Goal: Register for event/course

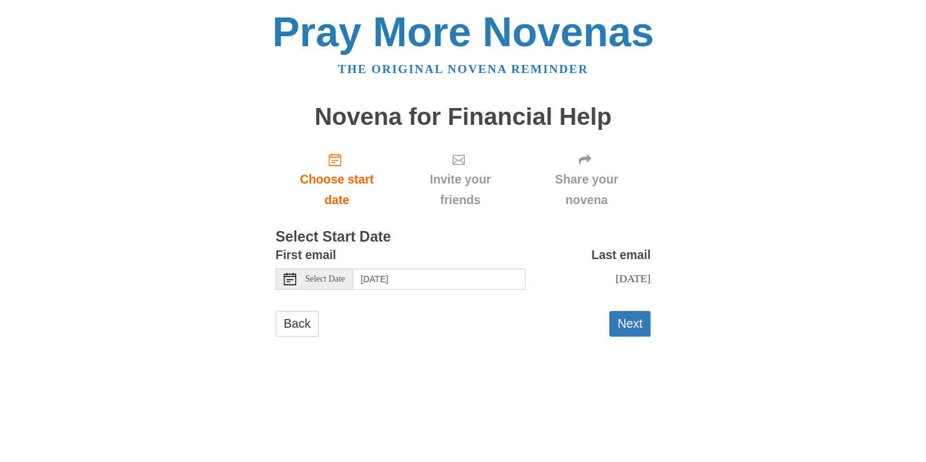
click at [327, 276] on span "Select Date" at bounding box center [325, 279] width 40 height 9
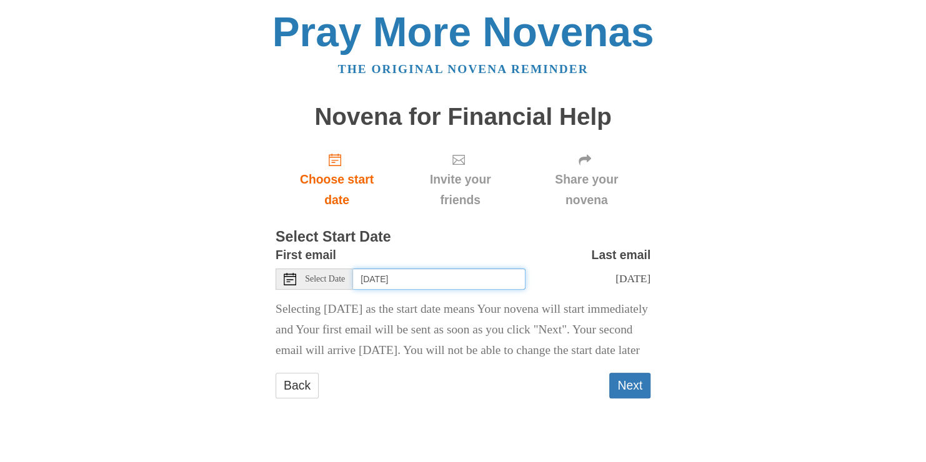
click at [414, 277] on input "Wednesday, October 8th" at bounding box center [439, 279] width 172 height 21
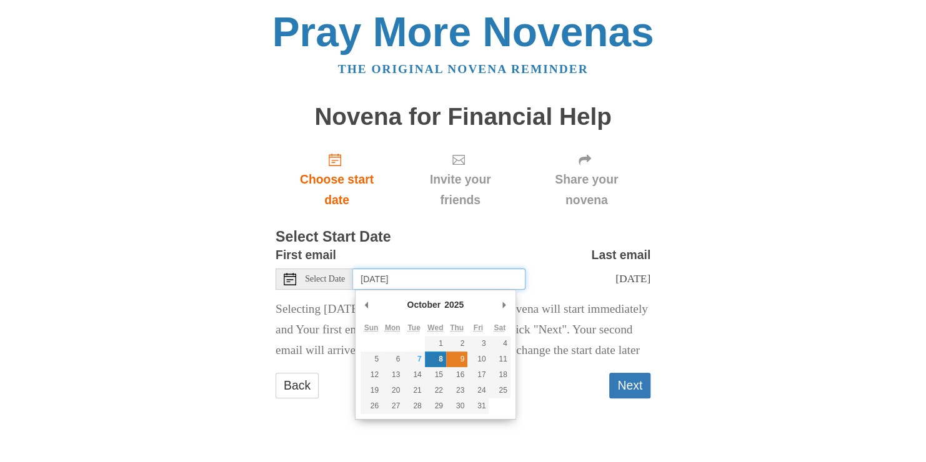
type input "Thursday, October 9th"
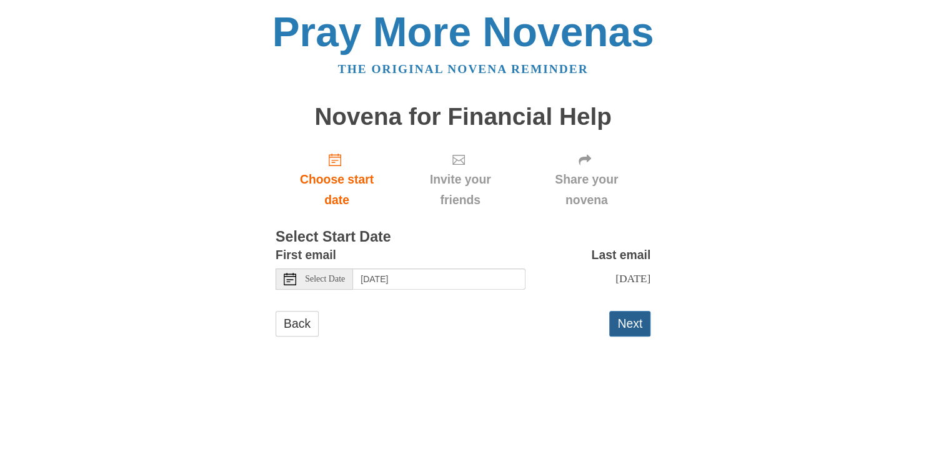
click at [630, 313] on button "Next" at bounding box center [629, 324] width 41 height 26
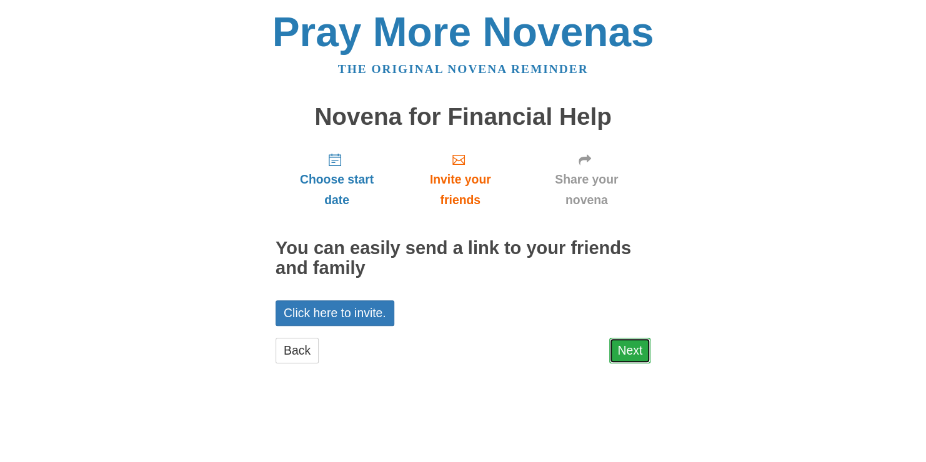
click at [621, 349] on link "Next" at bounding box center [629, 351] width 41 height 26
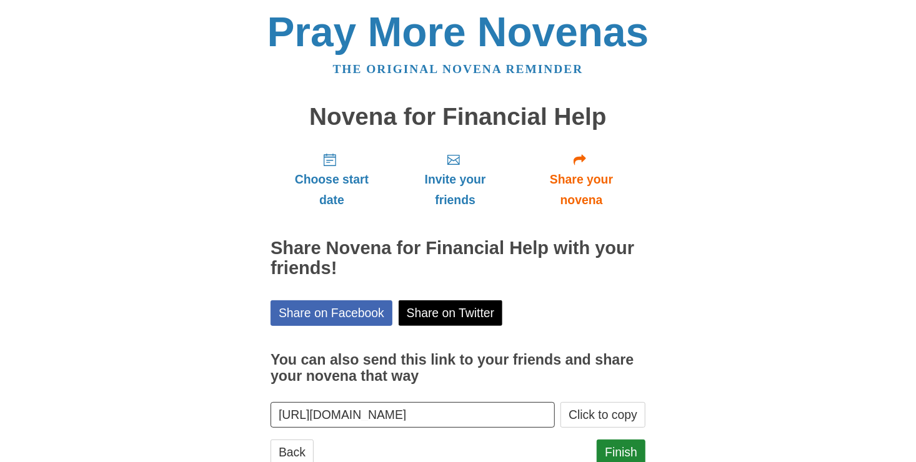
drag, startPoint x: 920, startPoint y: 341, endPoint x: 773, endPoint y: 396, distance: 157.2
click at [773, 396] on div "Pray More Novenas The original novena reminder Novena for Financial Help Choose…" at bounding box center [457, 251] width 731 height 502
click at [603, 413] on button "Click to copy" at bounding box center [602, 415] width 85 height 26
click at [605, 449] on link "Finish" at bounding box center [621, 453] width 49 height 26
